Goal: Navigation & Orientation: Find specific page/section

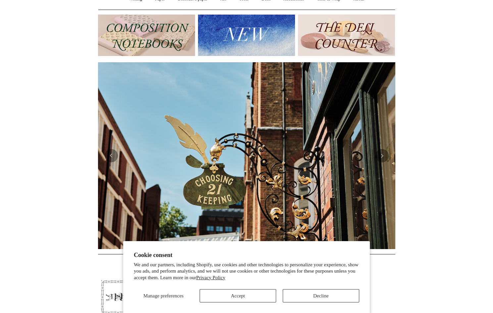
scroll to position [64, 0]
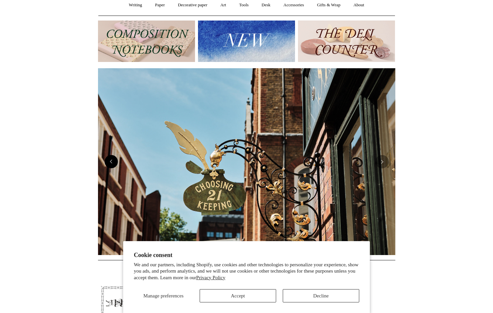
click at [114, 162] on button "Previous" at bounding box center [111, 161] width 13 height 13
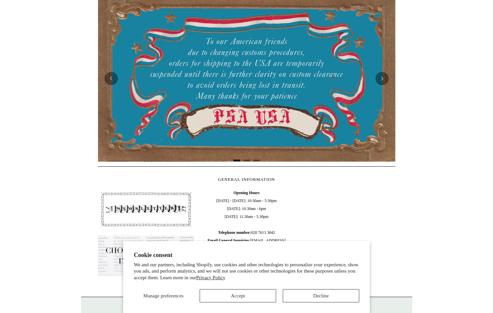
scroll to position [145, 0]
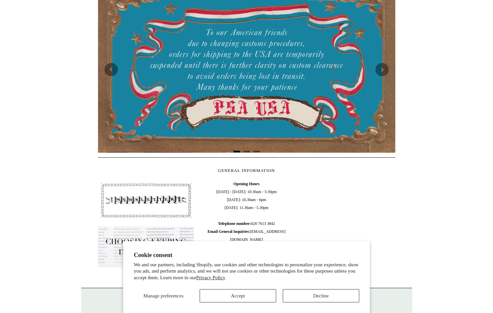
click at [232, 296] on button "Accept" at bounding box center [238, 295] width 76 height 13
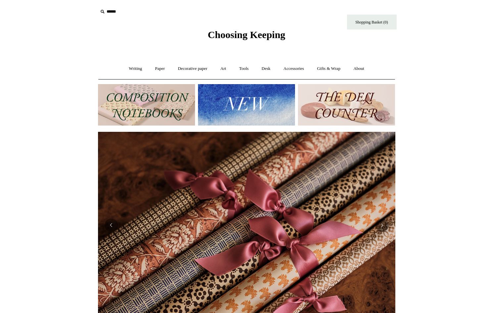
scroll to position [0, 594]
click at [157, 69] on link "Paper +" at bounding box center [160, 69] width 22 height 18
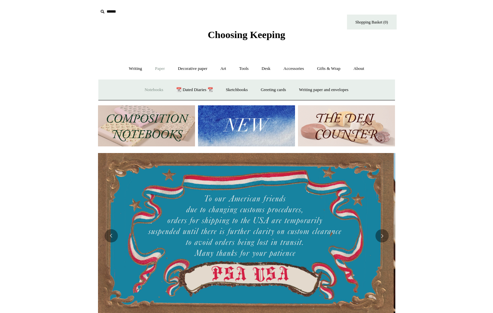
scroll to position [0, 0]
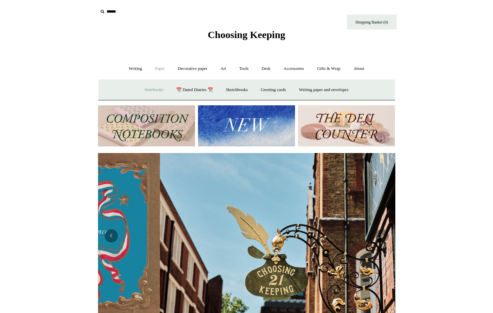
click at [150, 90] on link "Notebooks +" at bounding box center [154, 90] width 30 height 18
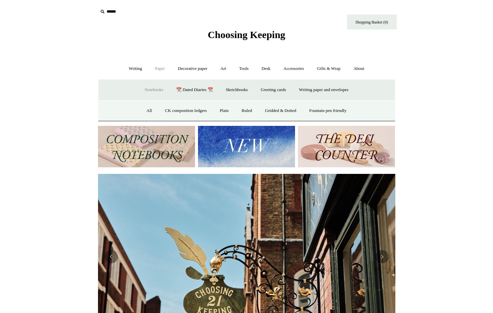
scroll to position [0, 297]
click at [143, 110] on link "All" at bounding box center [149, 111] width 18 height 18
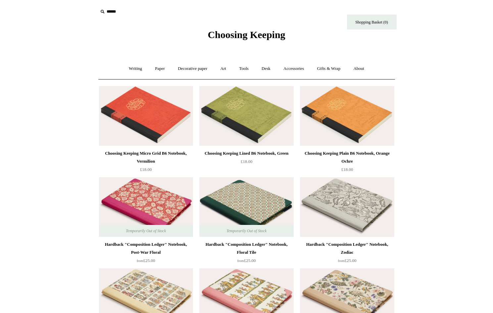
click at [212, 36] on span "Choosing Keeping" at bounding box center [245, 34] width 77 height 11
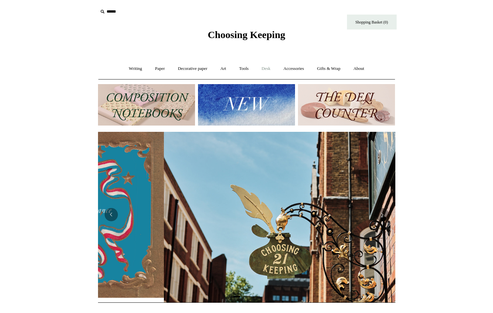
click at [267, 69] on link "Desk +" at bounding box center [265, 69] width 21 height 18
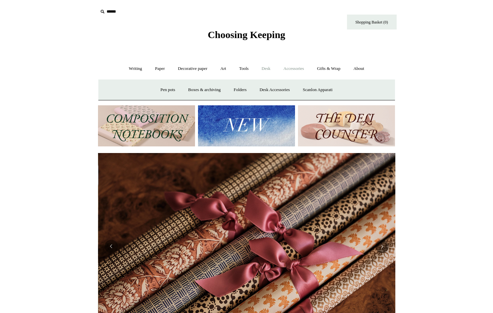
scroll to position [0, 594]
click at [316, 91] on link "Scanlon Apparati" at bounding box center [318, 90] width 42 height 18
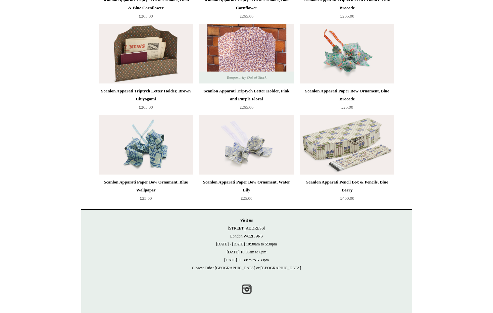
scroll to position [517, 0]
